Goal: Navigation & Orientation: Find specific page/section

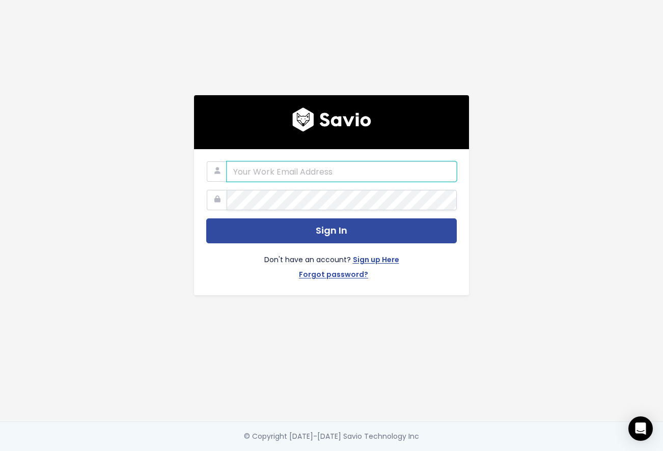
type input "jason@showit.co"
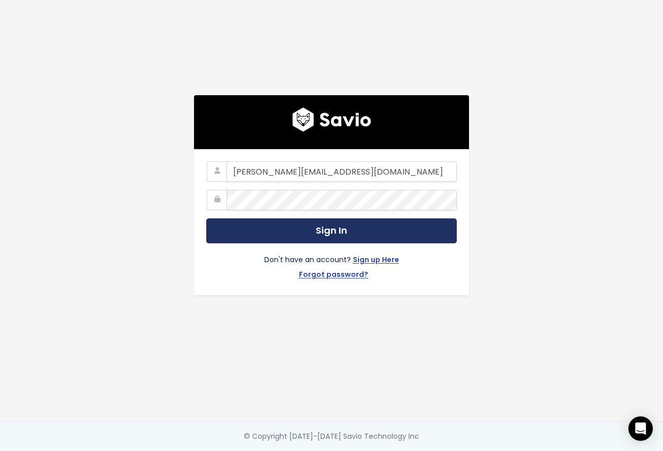
click at [326, 233] on button "Sign In" at bounding box center [331, 231] width 251 height 25
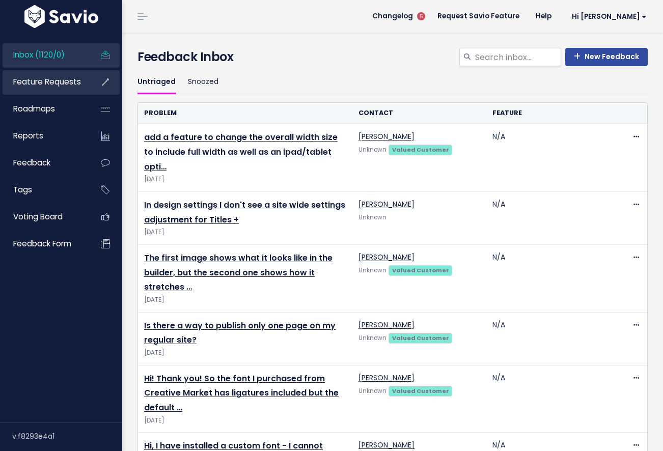
click at [83, 83] on link "Feature Requests" at bounding box center [44, 81] width 82 height 23
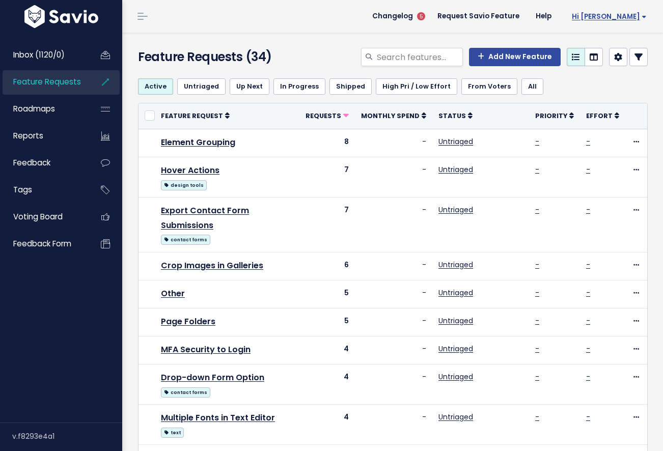
click at [631, 13] on span "Hi [PERSON_NAME]" at bounding box center [609, 17] width 75 height 8
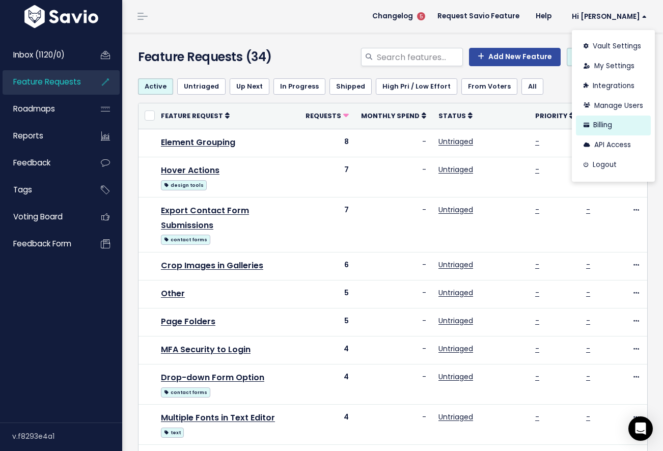
click at [610, 128] on link "Billing" at bounding box center [613, 126] width 75 height 20
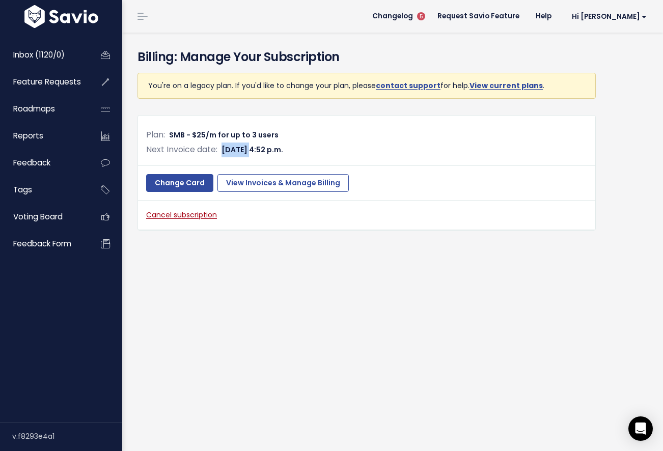
drag, startPoint x: 223, startPoint y: 152, endPoint x: 243, endPoint y: 148, distance: 21.2
click at [243, 148] on span "Oct. 11, 2025, 4:52 p.m." at bounding box center [253, 150] width 62 height 10
click at [209, 135] on span "SMB - $25/m for up to 3 users" at bounding box center [224, 135] width 110 height 10
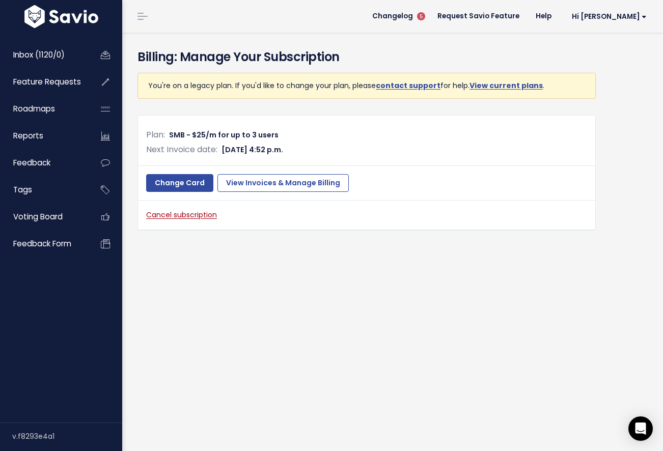
click at [198, 137] on span "SMB - $25/m for up to 3 users" at bounding box center [224, 135] width 110 height 10
click at [197, 158] on div "Plan: SMB - $25/m for up to 3 users Next Invoice date: Oct. 11, 2025, 4:52 p.m." at bounding box center [366, 147] width 457 height 38
click at [104, 87] on icon at bounding box center [105, 81] width 18 height 23
click at [86, 84] on li "Feature Requests" at bounding box center [61, 82] width 117 height 24
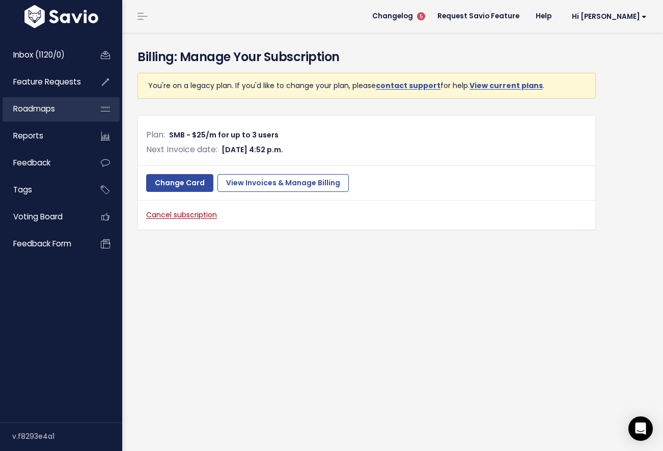
click at [78, 101] on link "Roadmaps" at bounding box center [44, 108] width 82 height 23
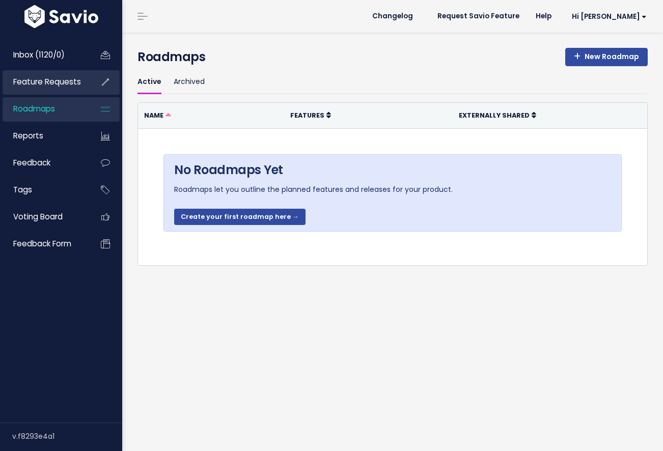
click at [89, 83] on li "Feature Requests" at bounding box center [61, 82] width 117 height 24
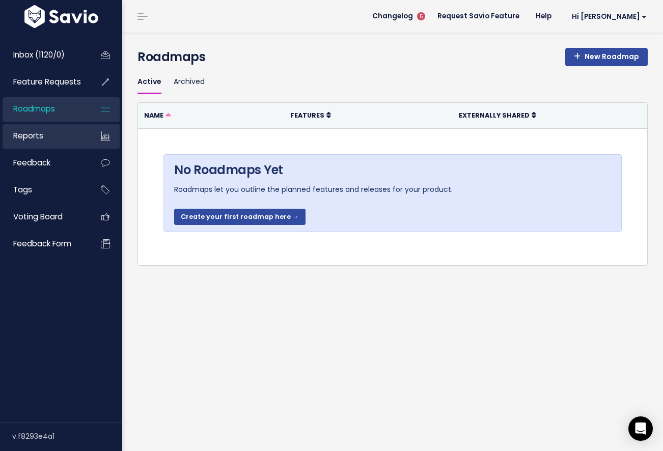
click at [57, 137] on link "Reports" at bounding box center [44, 135] width 82 height 23
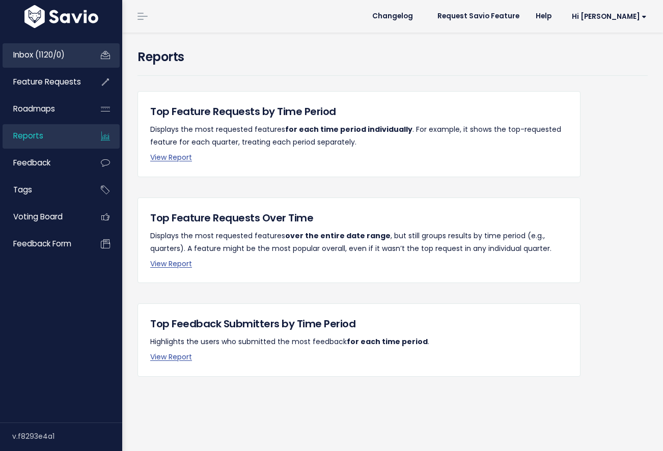
click at [63, 59] on span "Inbox (1120/0)" at bounding box center [38, 54] width 51 height 11
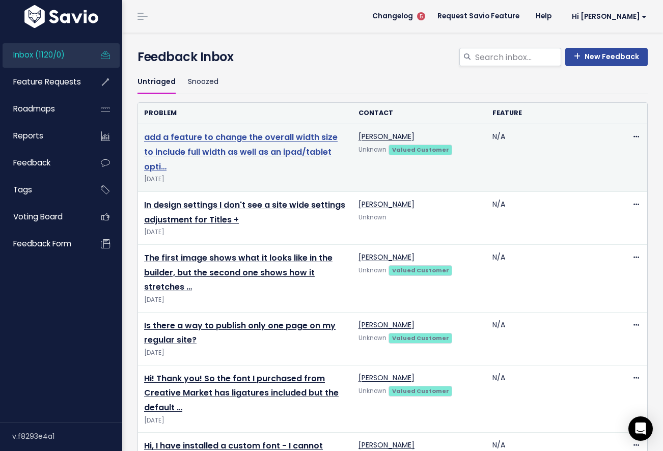
click at [262, 142] on link "add a feature to change the overall width size to include full width as well as…" at bounding box center [241, 151] width 194 height 41
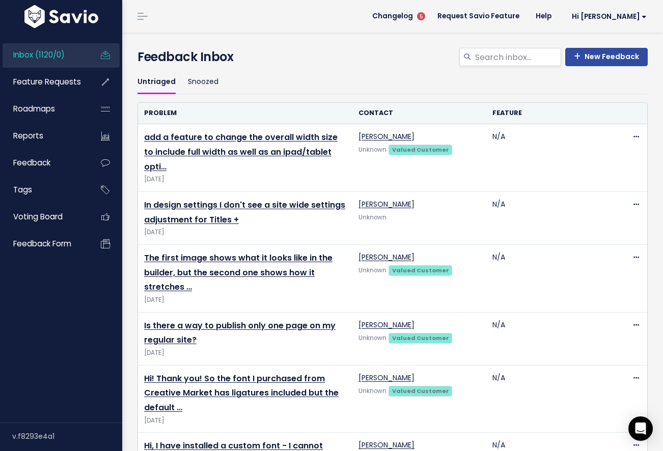
drag, startPoint x: 519, startPoint y: 36, endPoint x: 497, endPoint y: 30, distance: 22.1
click at [497, 30] on li "Request Savio Feature" at bounding box center [478, 16] width 98 height 29
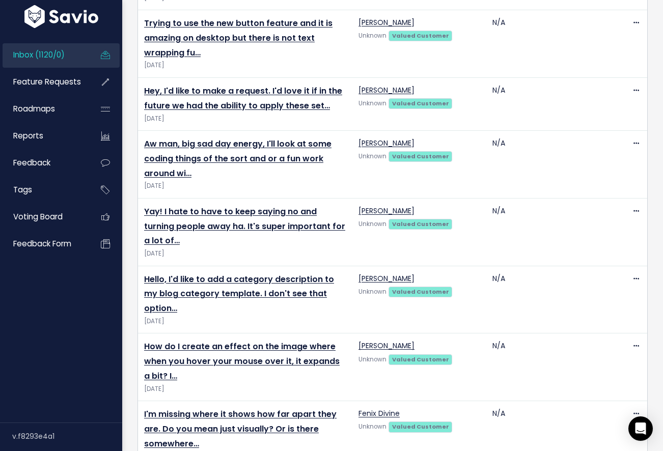
scroll to position [2799, 0]
